Goal: Task Accomplishment & Management: Understand process/instructions

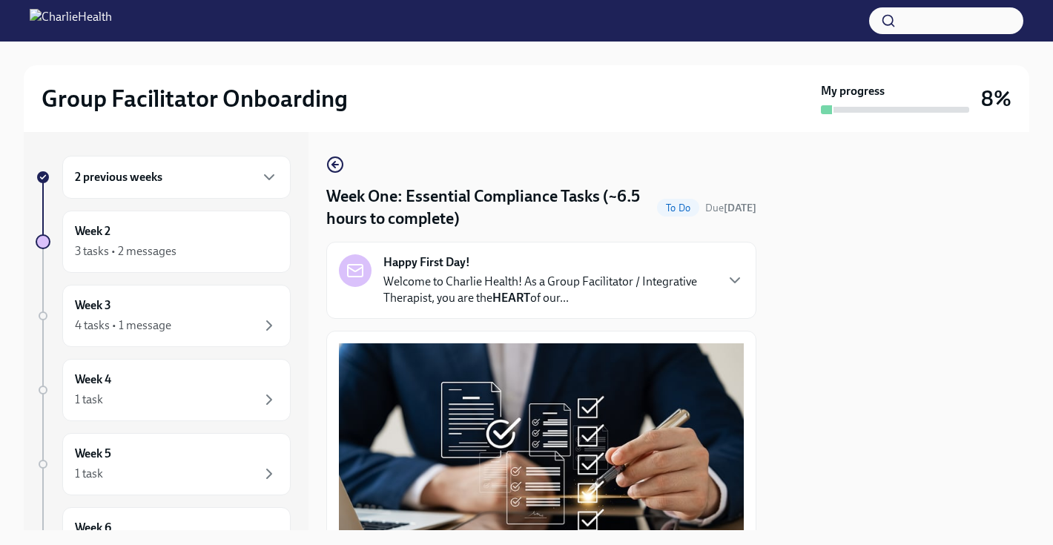
scroll to position [1761, 0]
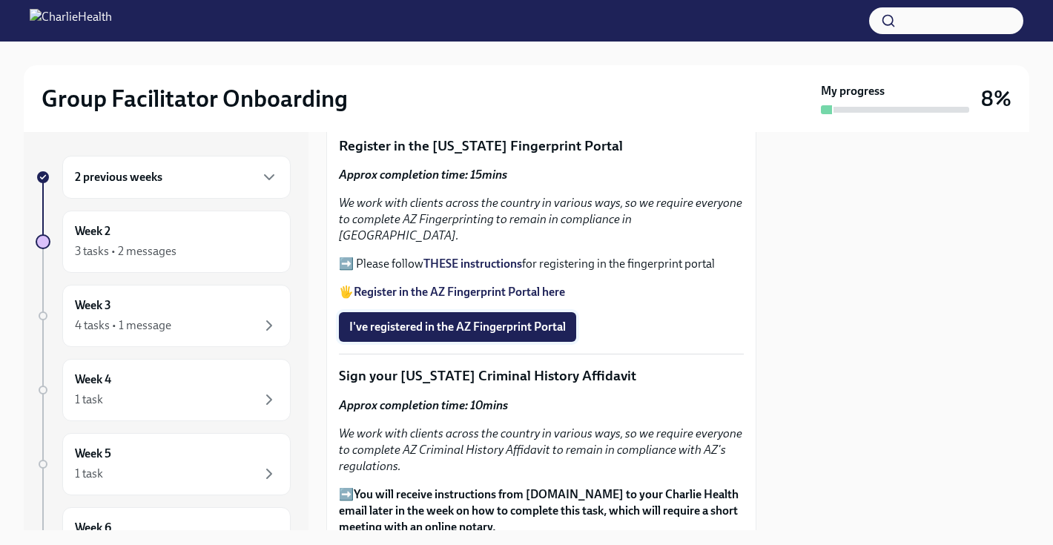
click at [471, 321] on button "I've registered in the AZ Fingerprint Portal" at bounding box center [457, 327] width 237 height 30
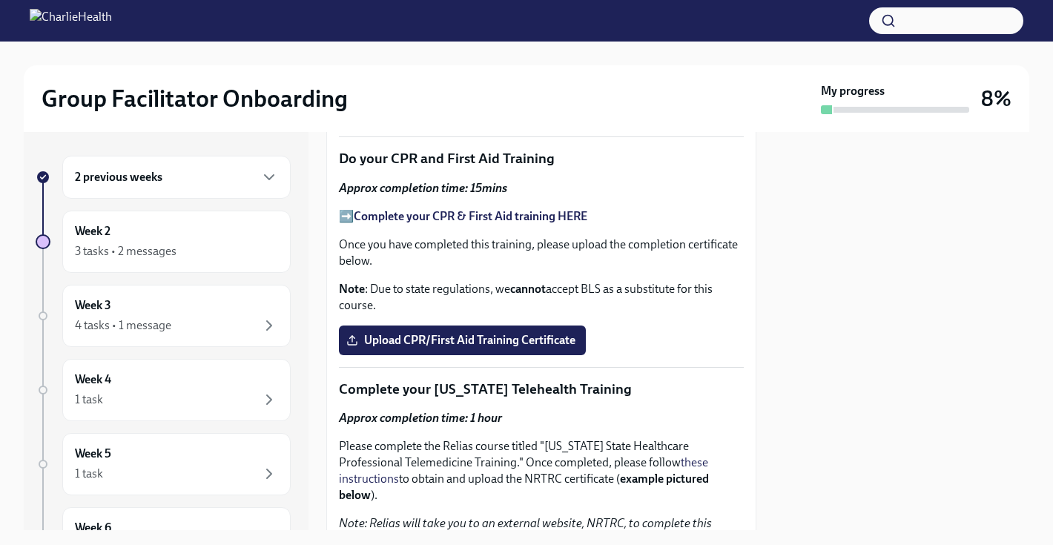
scroll to position [2218, 0]
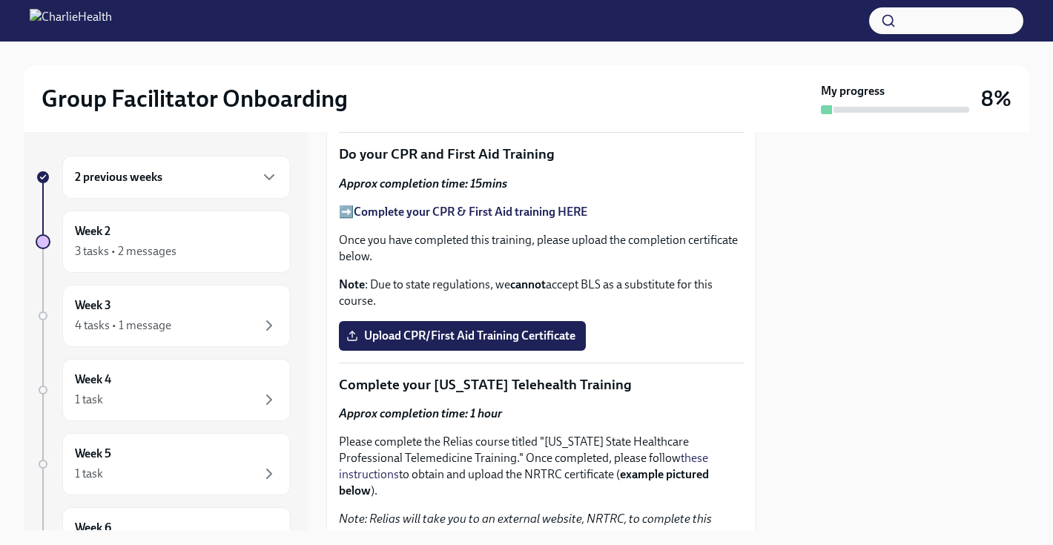
click at [424, 205] on strong "Complete your CPR & First Aid training HERE" at bounding box center [471, 212] width 234 height 14
click at [457, 328] on span "Upload CPR/First Aid Training Certificate" at bounding box center [462, 335] width 226 height 15
click at [0, 0] on input "Upload CPR/First Aid Training Certificate" at bounding box center [0, 0] width 0 height 0
click at [463, 328] on span "Upload CPR/First Aid Training Certificate" at bounding box center [462, 335] width 226 height 15
click at [0, 0] on input "Upload CPR/First Aid Training Certificate" at bounding box center [0, 0] width 0 height 0
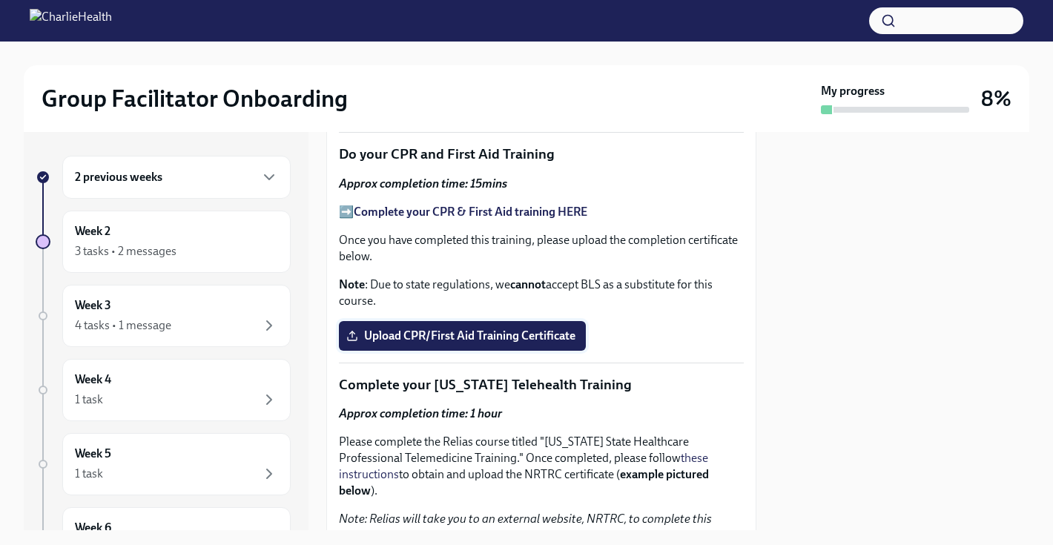
click at [389, 328] on span "Upload CPR/First Aid Training Certificate" at bounding box center [462, 335] width 226 height 15
click at [0, 0] on input "Upload CPR/First Aid Training Certificate" at bounding box center [0, 0] width 0 height 0
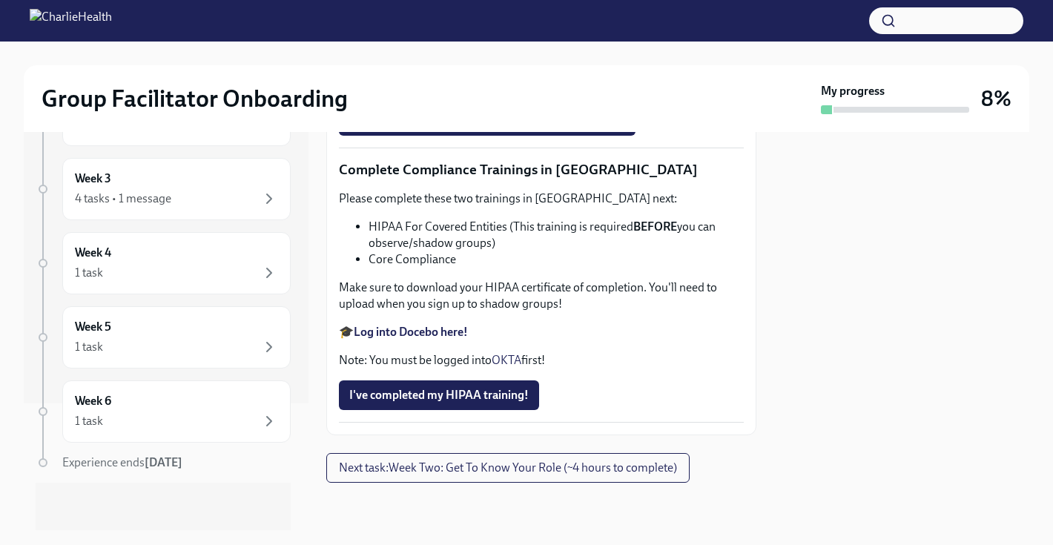
scroll to position [3626, 0]
click at [467, 466] on span "Next task : Week Two: Get To Know Your Role (~4 hours to complete)" at bounding box center [508, 467] width 338 height 15
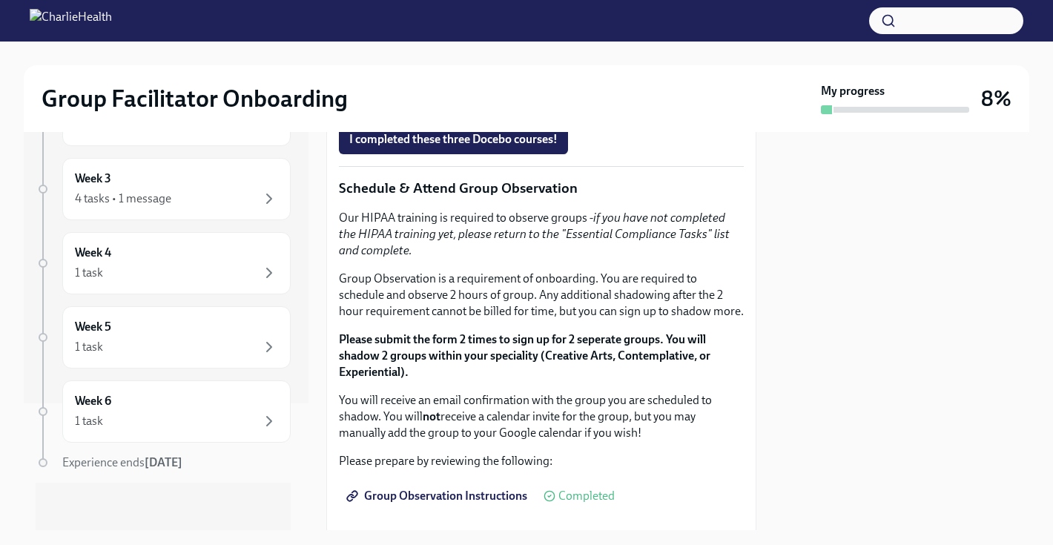
scroll to position [772, 0]
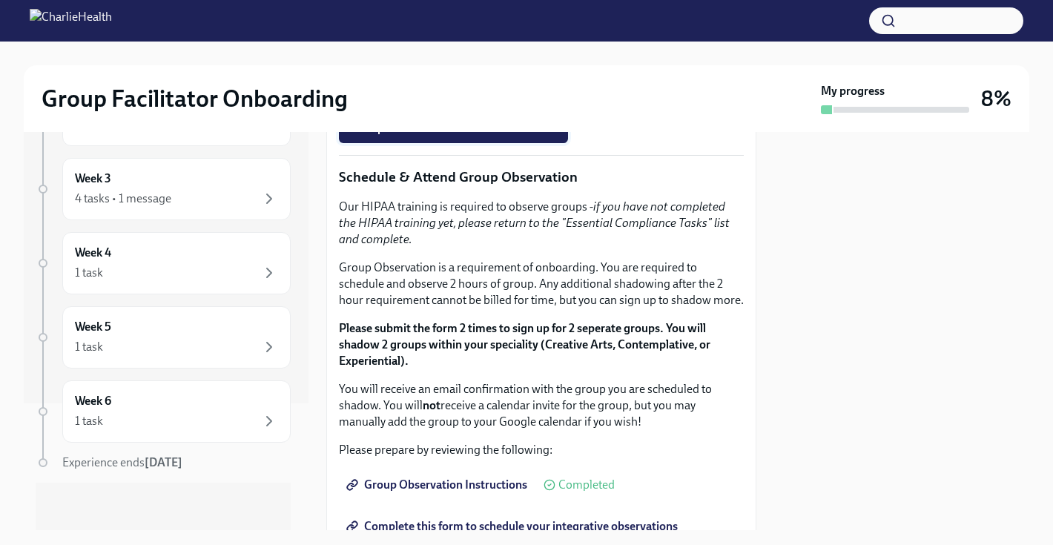
click at [466, 143] on button "I completed these three Docebo courses!" at bounding box center [453, 128] width 229 height 30
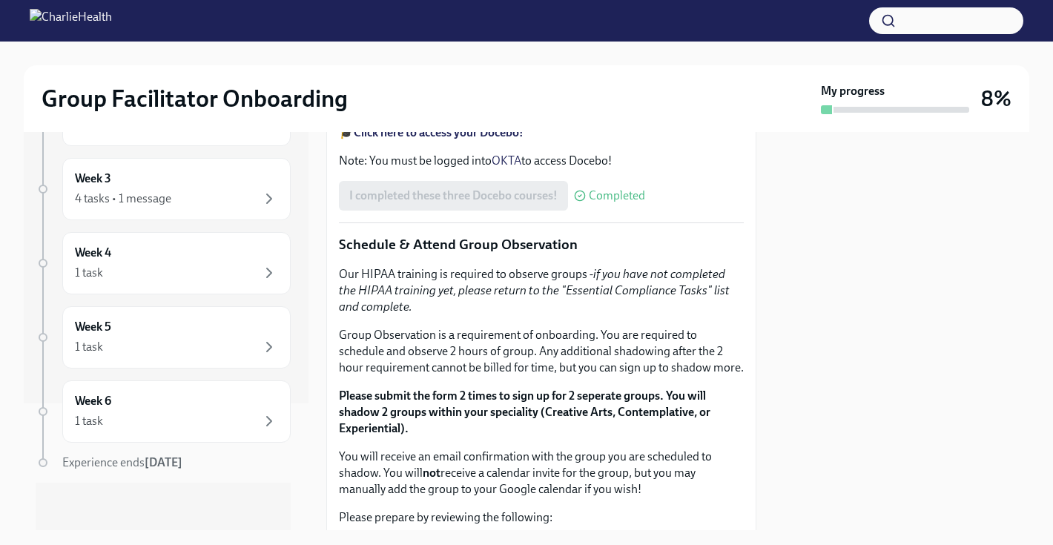
scroll to position [705, 0]
drag, startPoint x: 559, startPoint y: 242, endPoint x: 600, endPoint y: 260, distance: 44.5
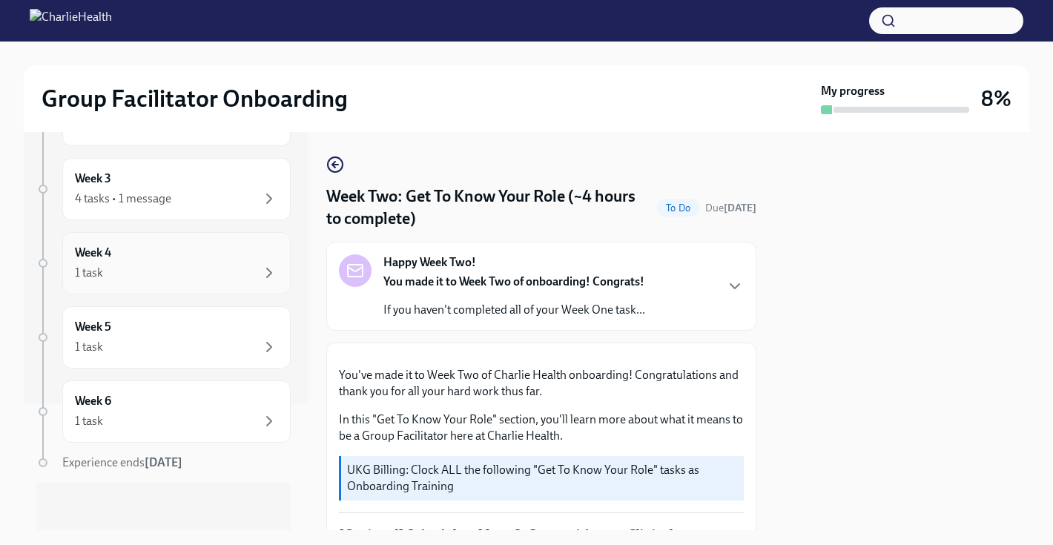
scroll to position [0, 0]
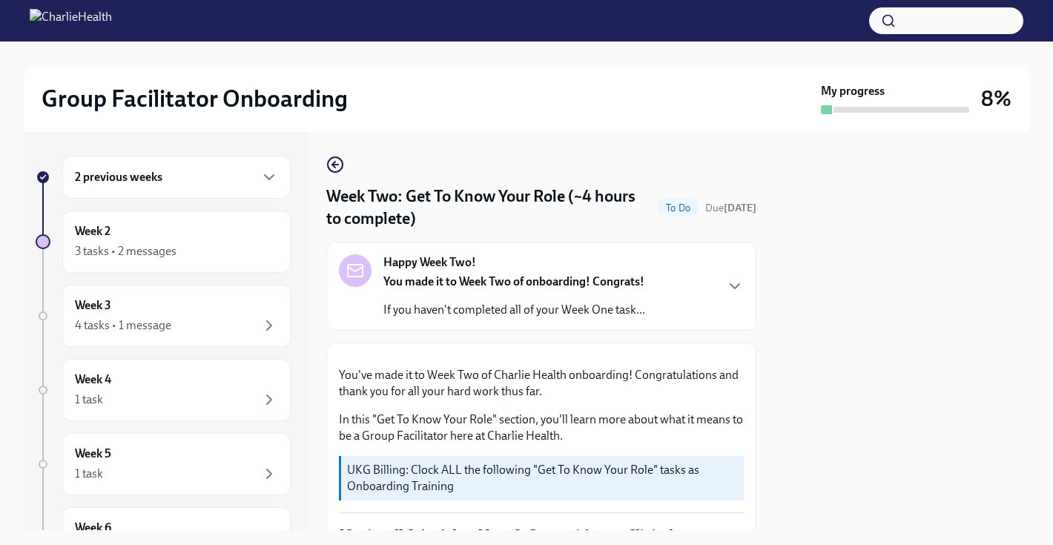
click at [159, 188] on div "2 previous weeks" at bounding box center [176, 177] width 228 height 43
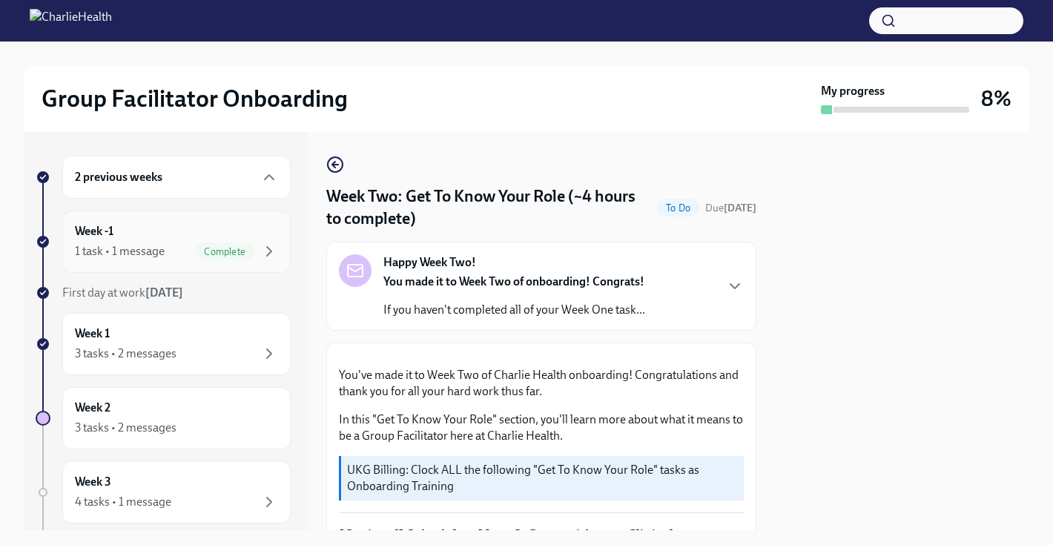
click at [196, 255] on span "Complete" at bounding box center [224, 251] width 59 height 11
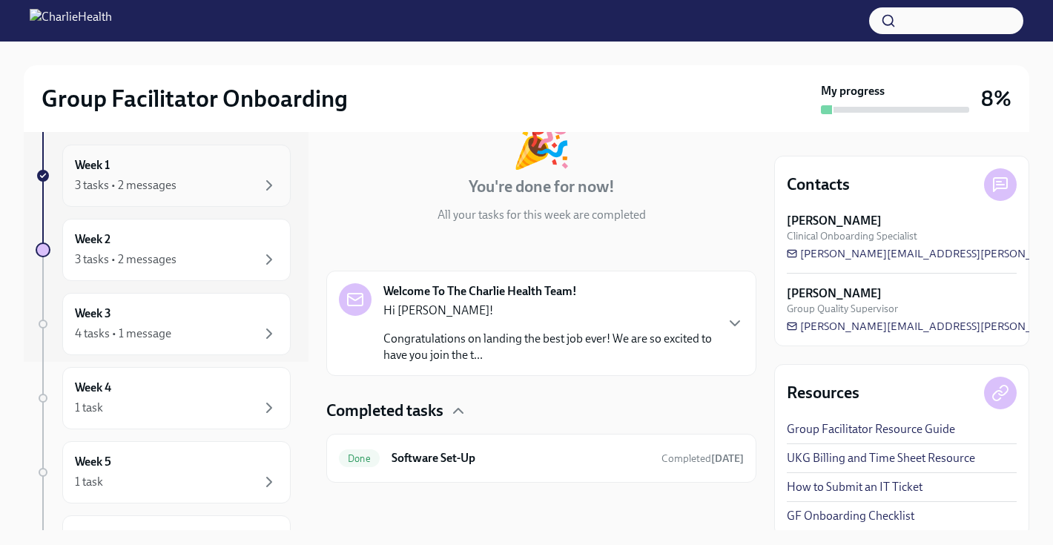
scroll to position [181, 0]
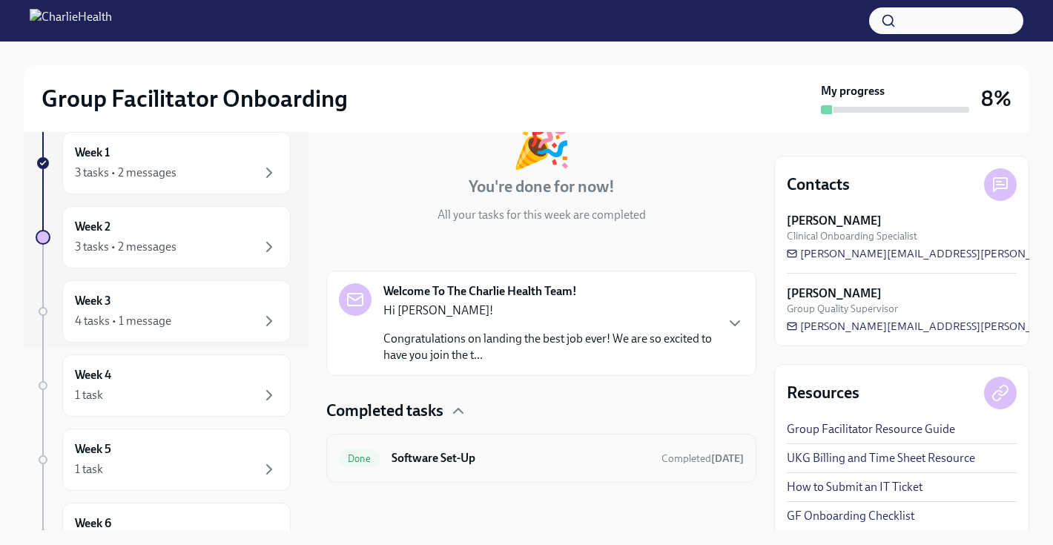
click at [456, 458] on h6 "Software Set-Up" at bounding box center [520, 458] width 258 height 16
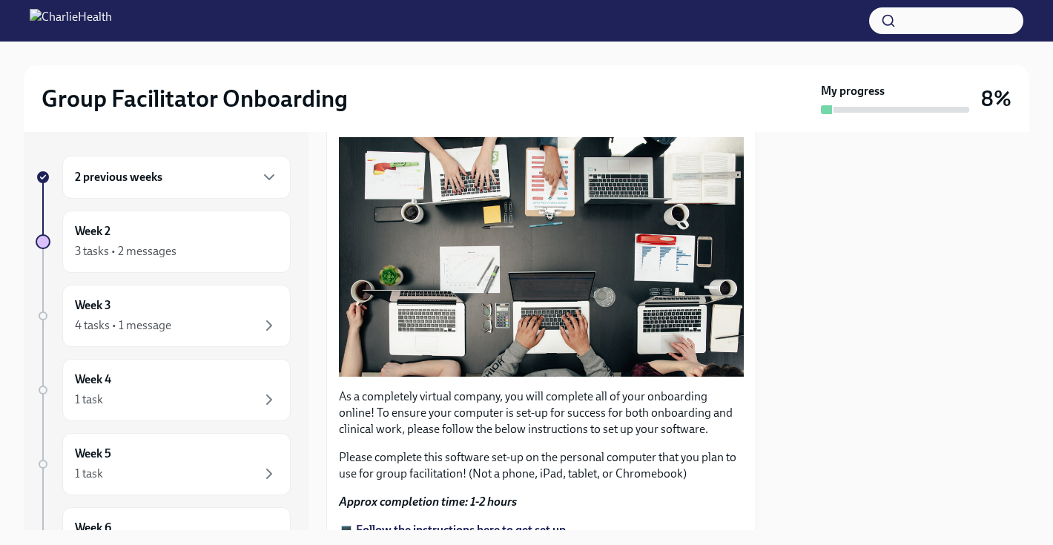
scroll to position [450, 0]
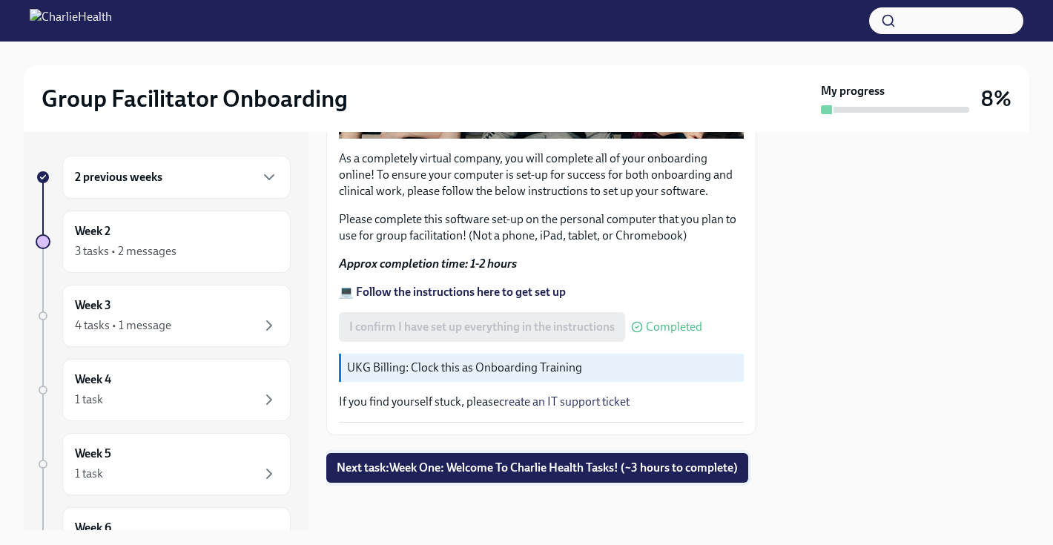
click at [458, 463] on span "Next task : Week One: Welcome To Charlie Health Tasks! (~3 hours to complete)" at bounding box center [537, 467] width 401 height 15
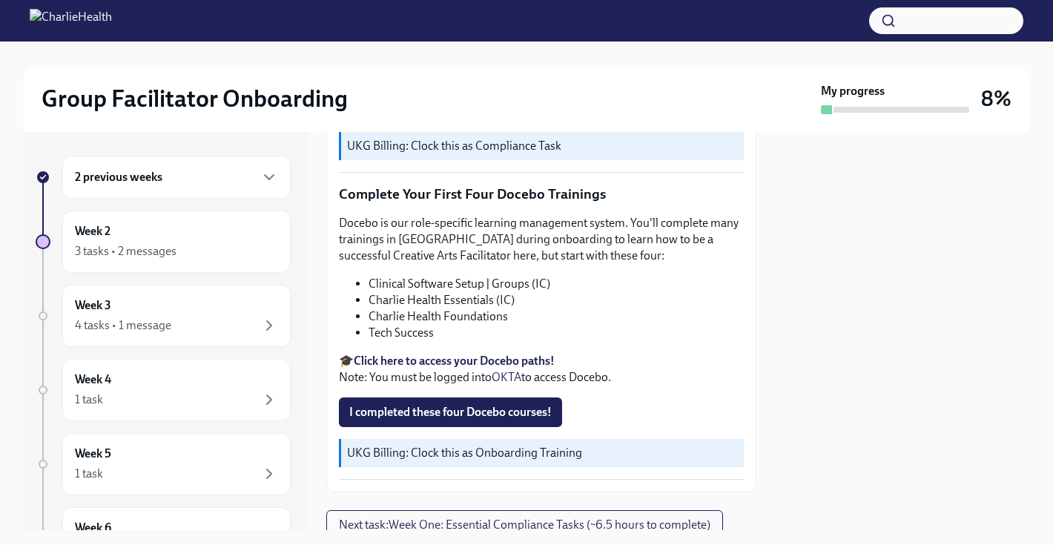
scroll to position [1933, 0]
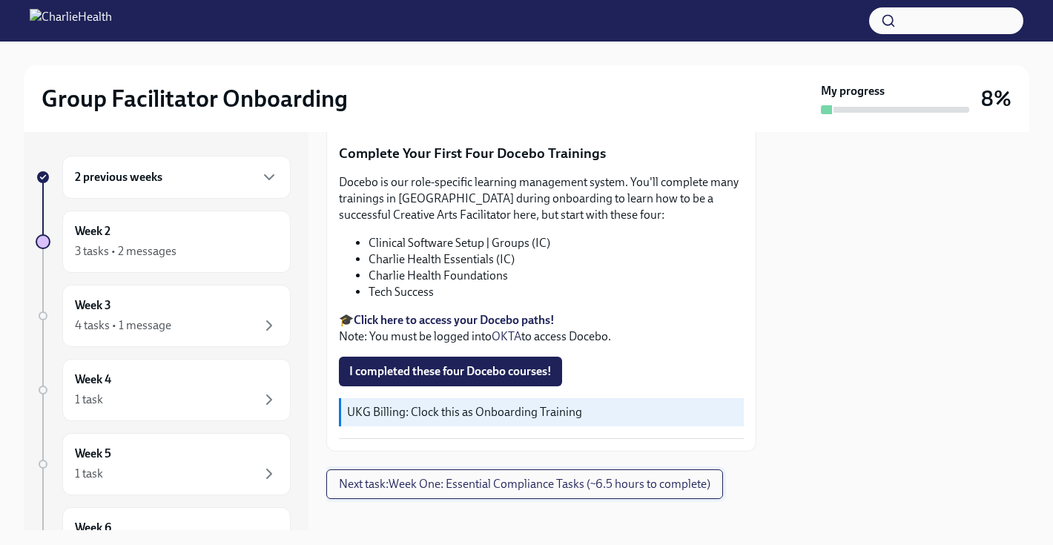
click at [457, 477] on span "Next task : Week One: Essential Compliance Tasks (~6.5 hours to complete)" at bounding box center [524, 484] width 371 height 15
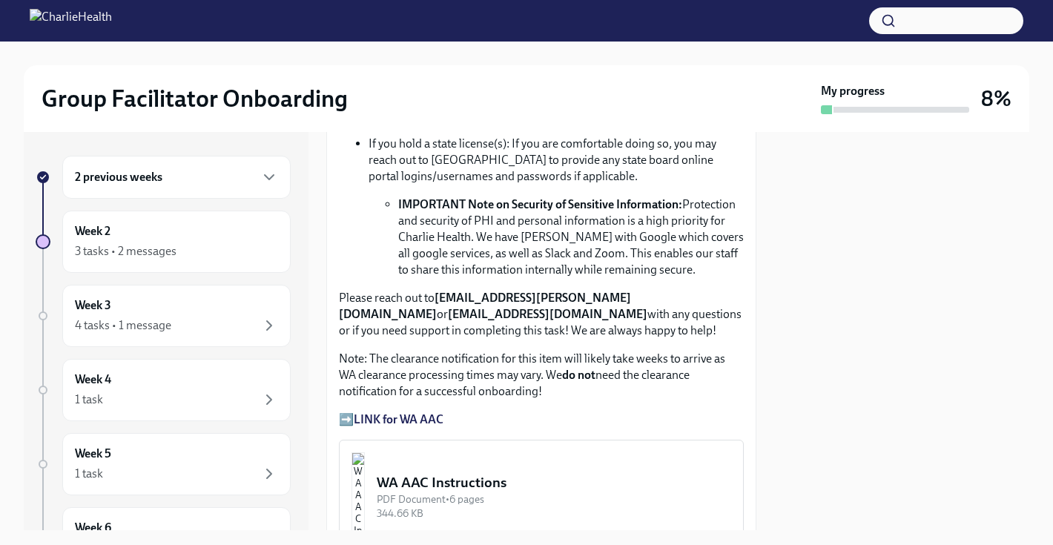
scroll to position [1146, 0]
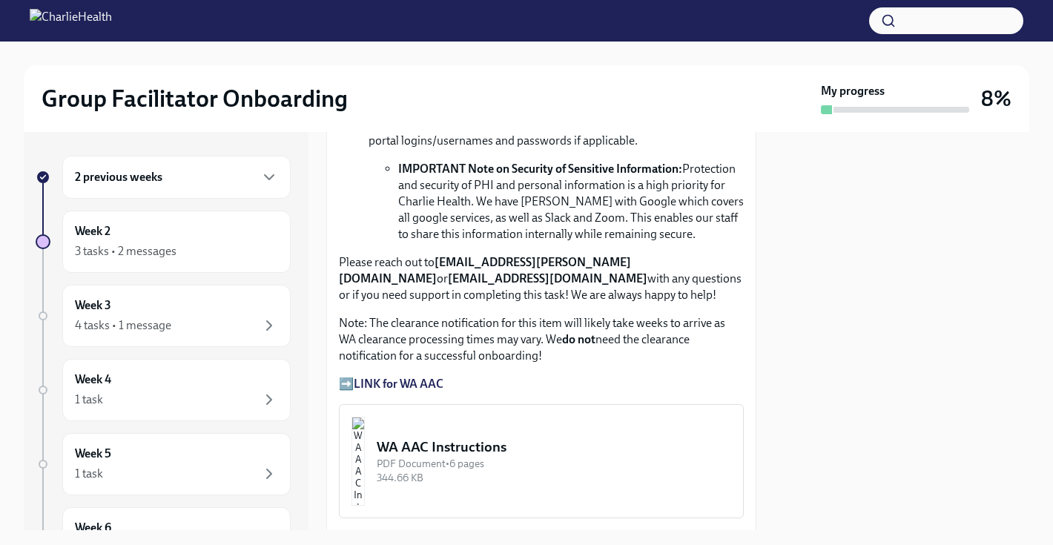
click at [415, 377] on strong "LINK for WA AAC" at bounding box center [399, 384] width 90 height 14
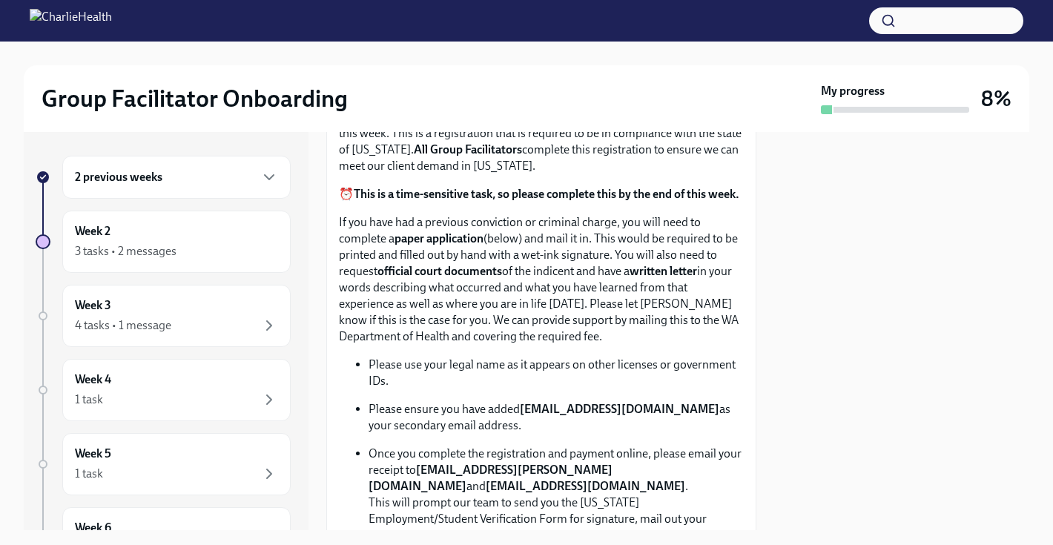
scroll to position [671, 0]
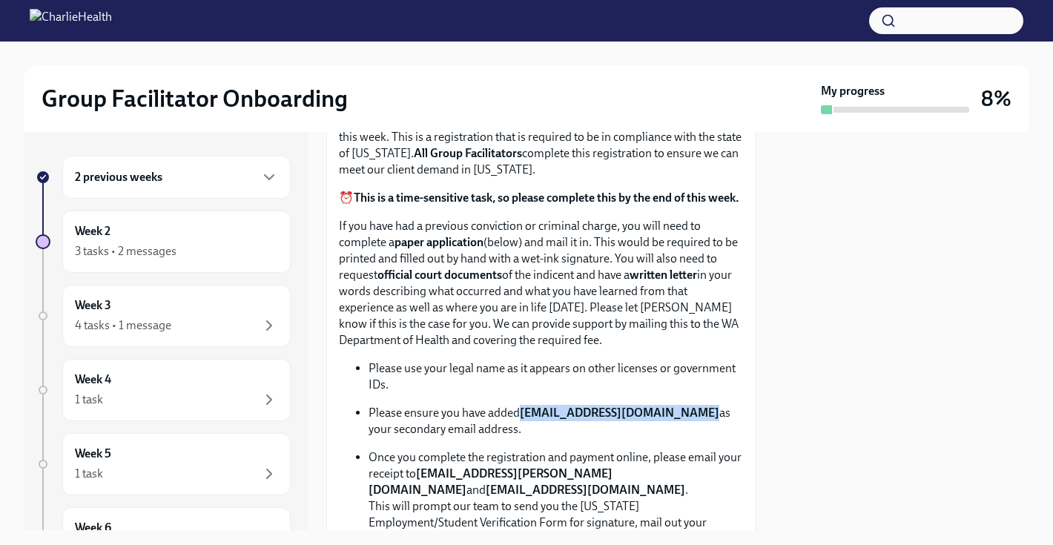
drag, startPoint x: 524, startPoint y: 413, endPoint x: 682, endPoint y: 411, distance: 157.9
click at [682, 411] on strong "[EMAIL_ADDRESS][DOMAIN_NAME]" at bounding box center [619, 412] width 199 height 14
copy strong "[EMAIL_ADDRESS][DOMAIN_NAME]"
